Goal: Navigation & Orientation: Find specific page/section

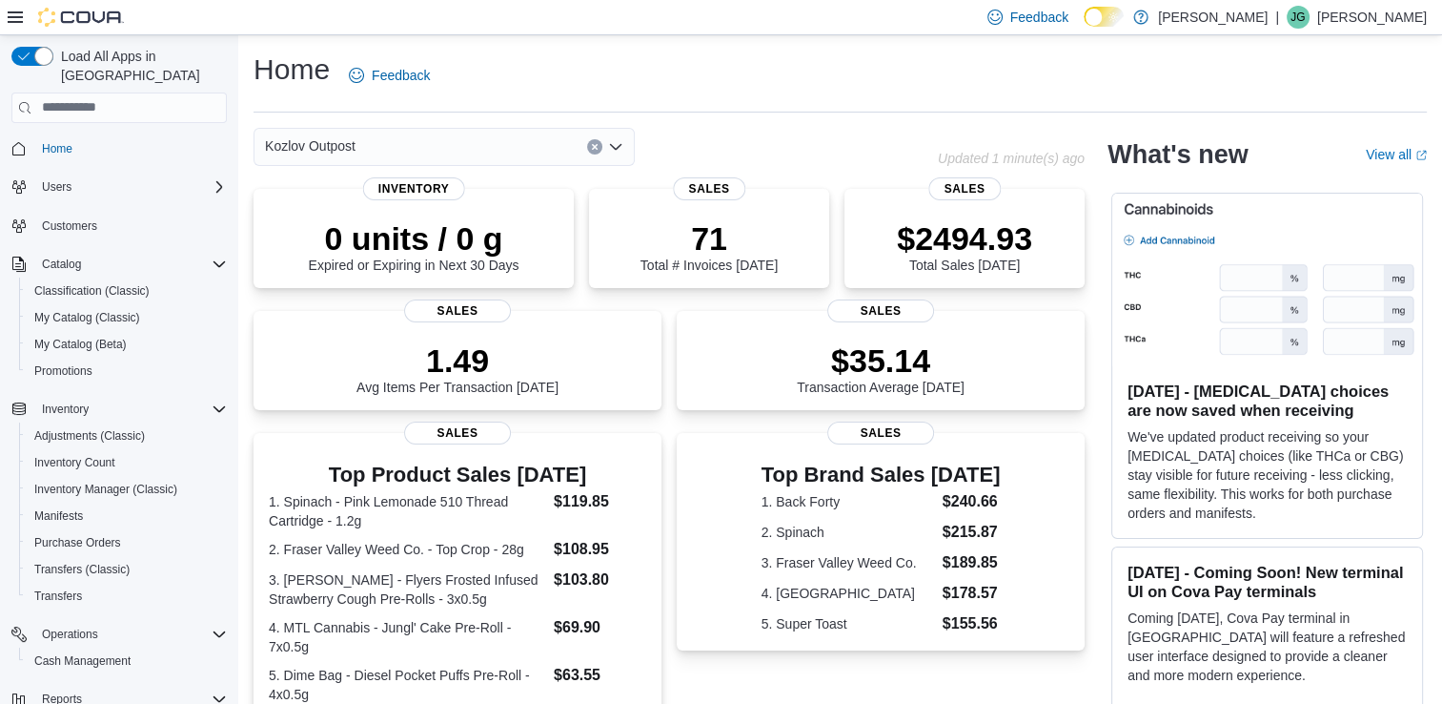
click at [1376, 25] on p "Jenn Gagne" at bounding box center [1372, 17] width 110 height 23
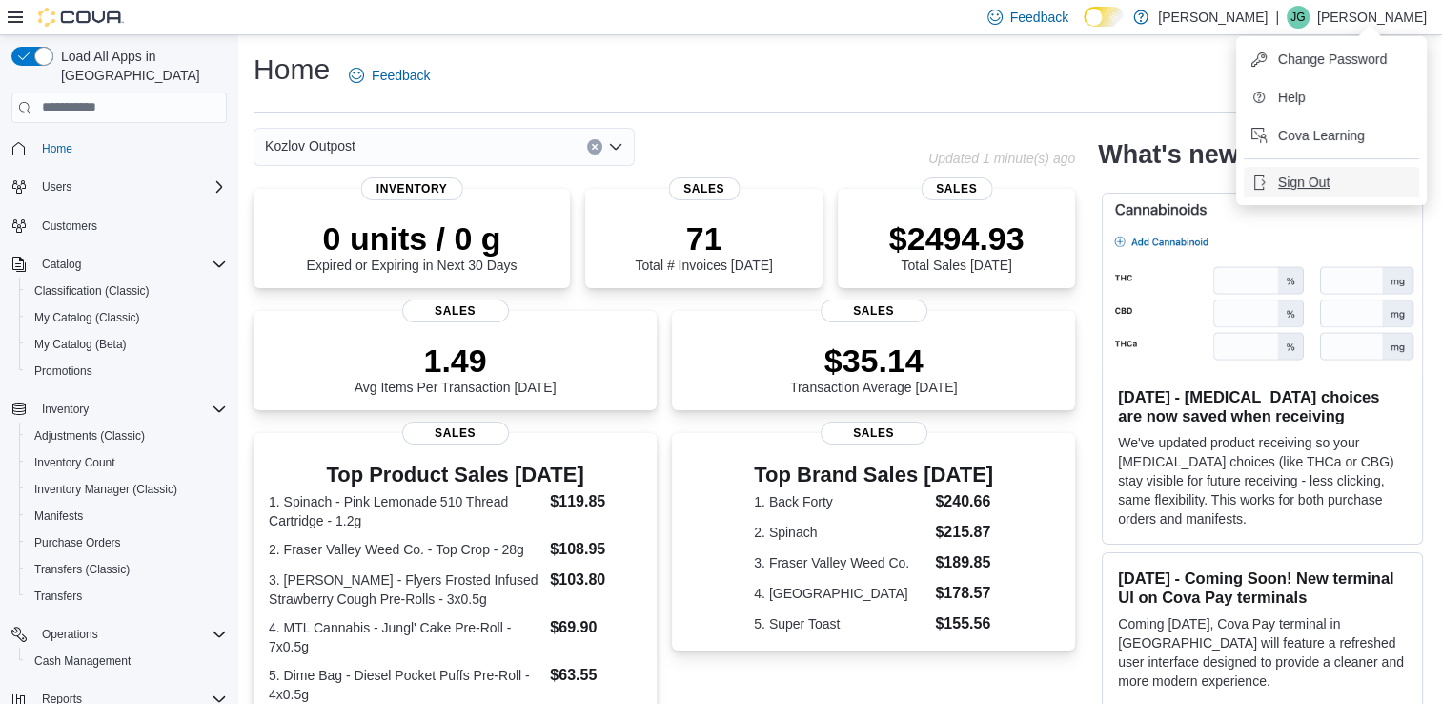
click at [1321, 167] on button "Sign Out" at bounding box center [1331, 182] width 175 height 31
